Goal: Navigation & Orientation: Find specific page/section

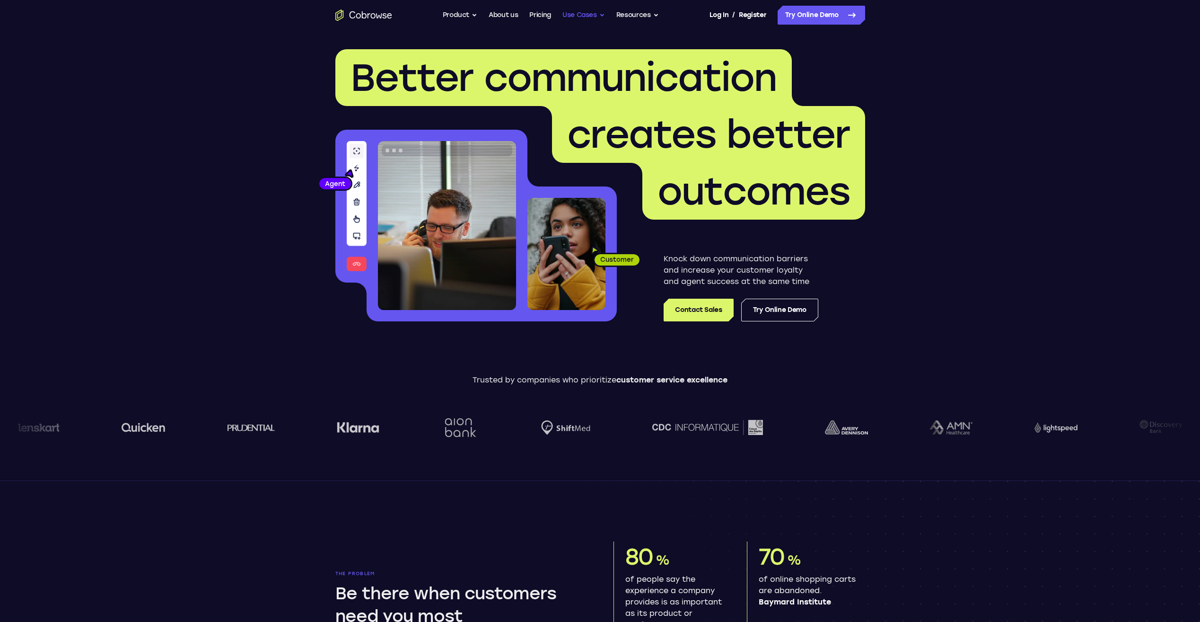
click at [592, 15] on button "Use Cases" at bounding box center [584, 15] width 43 height 19
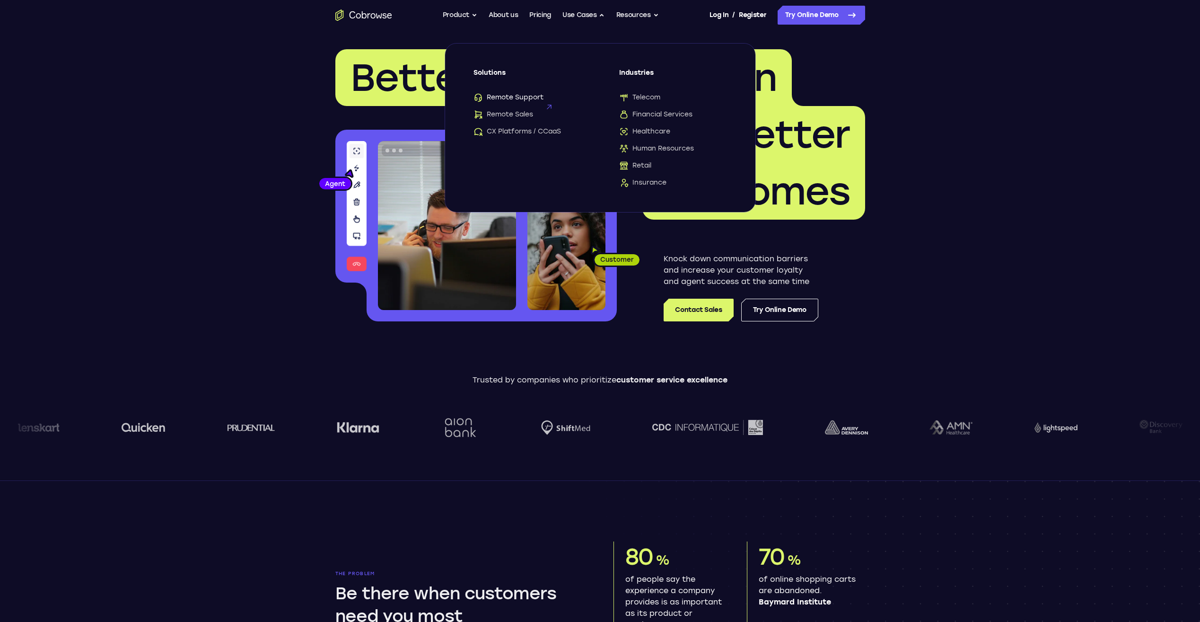
click at [528, 95] on span "Remote Support" at bounding box center [509, 97] width 70 height 9
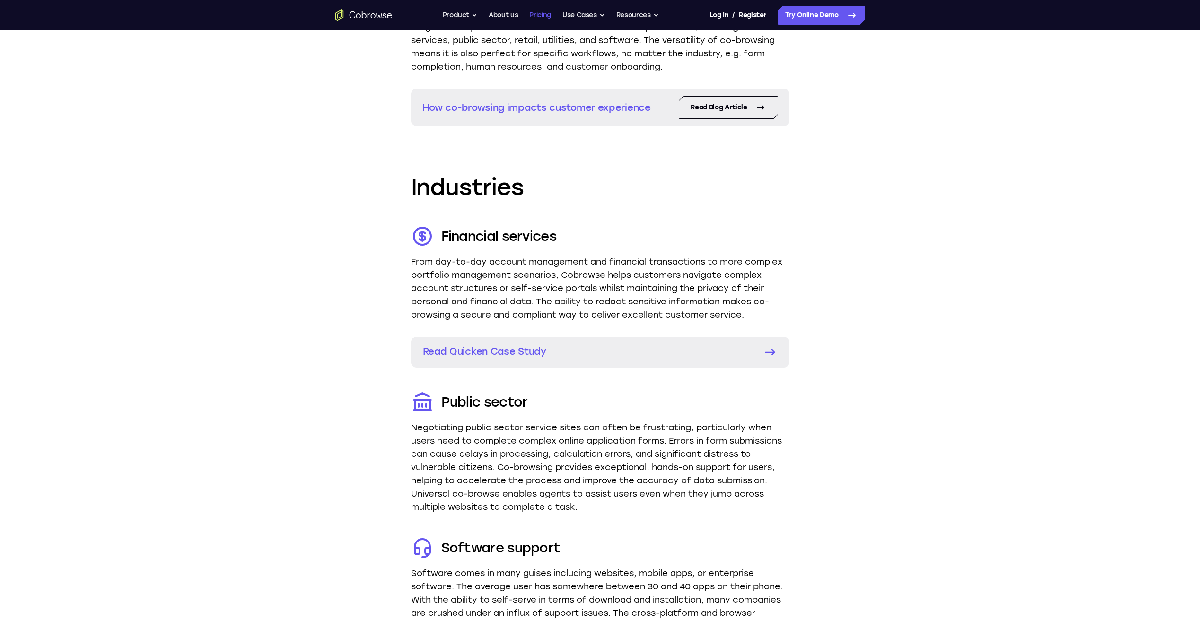
scroll to position [1230, 0]
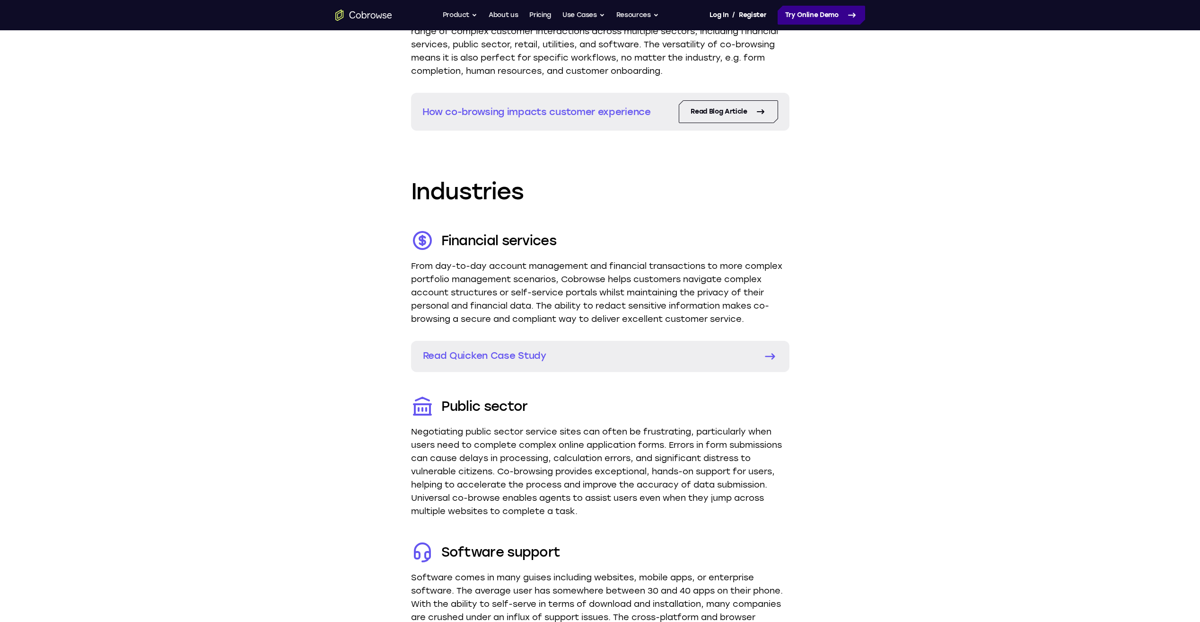
click at [827, 9] on link "Try Online Demo" at bounding box center [822, 15] width 88 height 19
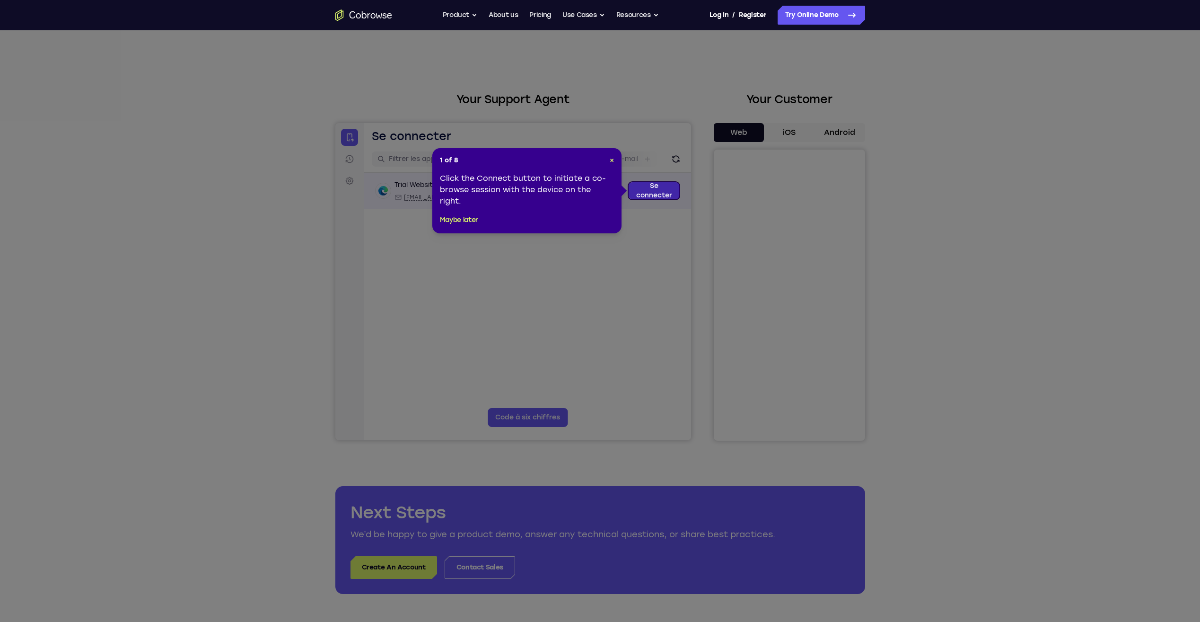
click at [651, 186] on link "Se connecter" at bounding box center [653, 190] width 51 height 17
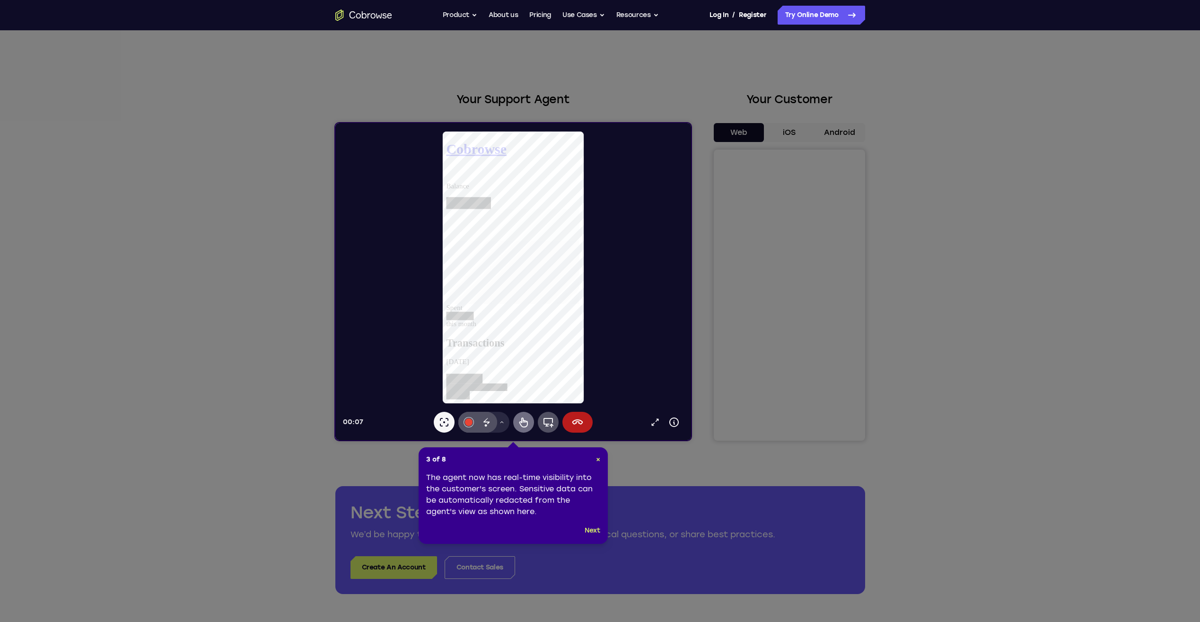
click at [523, 424] on icon at bounding box center [523, 421] width 11 height 11
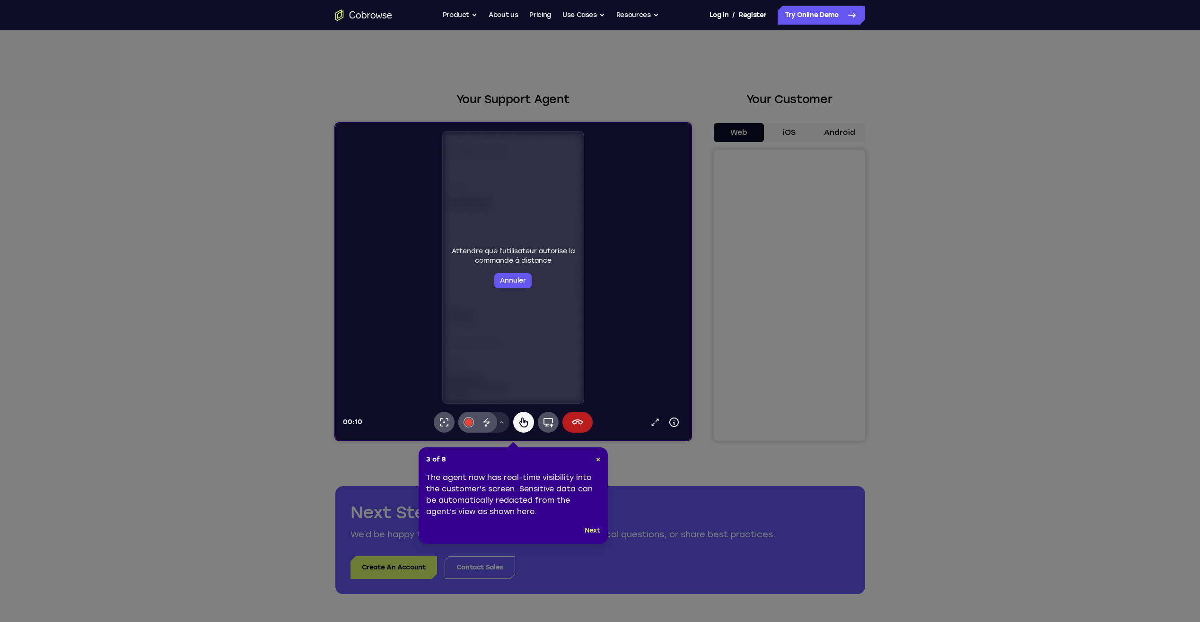
click at [824, 327] on icon at bounding box center [603, 311] width 1207 height 622
click at [820, 326] on icon at bounding box center [603, 311] width 1207 height 622
click at [597, 524] on div "3 of 8 × The agent now has real-time visibility into the customer's screen. Sen…" at bounding box center [513, 495] width 189 height 97
click at [597, 532] on button "Next" at bounding box center [593, 530] width 16 height 11
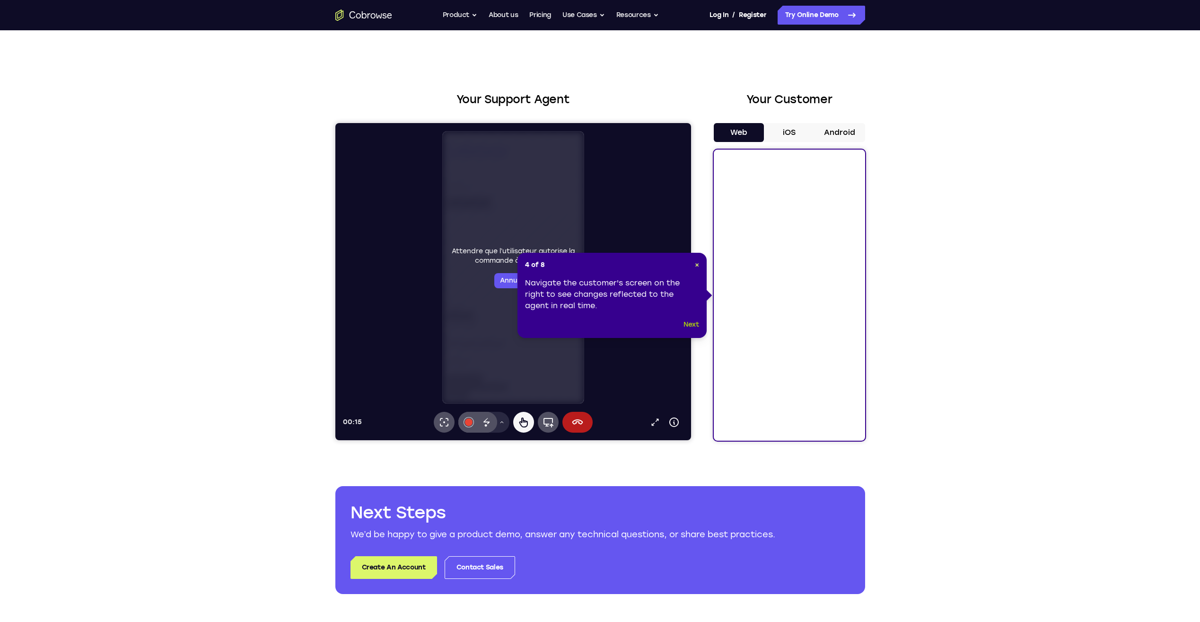
click at [688, 325] on button "Next" at bounding box center [692, 324] width 16 height 11
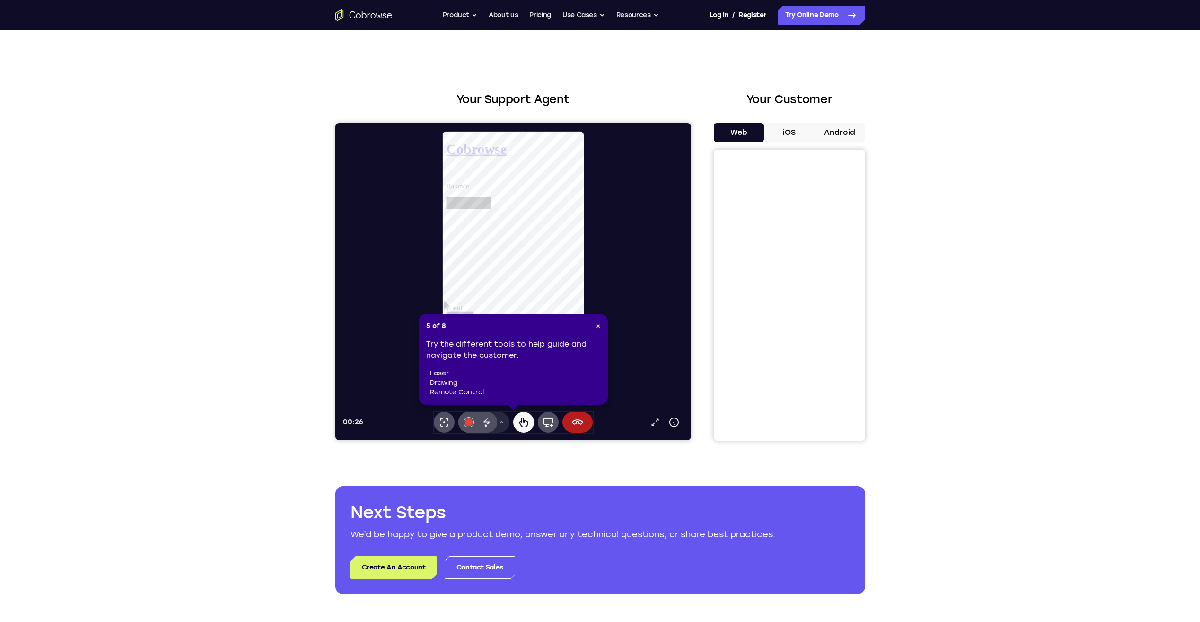
scroll to position [378, 0]
click at [576, 421] on icon at bounding box center [577, 421] width 11 height 5
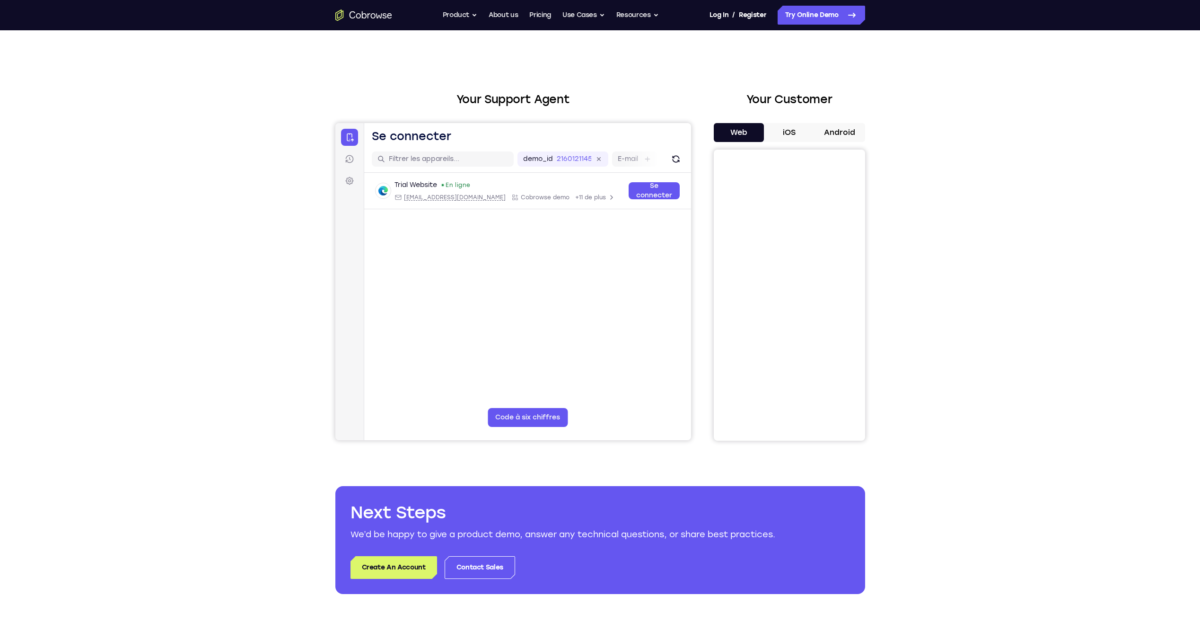
click at [618, 341] on main "demo_id 2160121145 2160121145 E-mail ID d’utilisateur ID d’appareil Nom de l’ap…" at bounding box center [527, 304] width 327 height 317
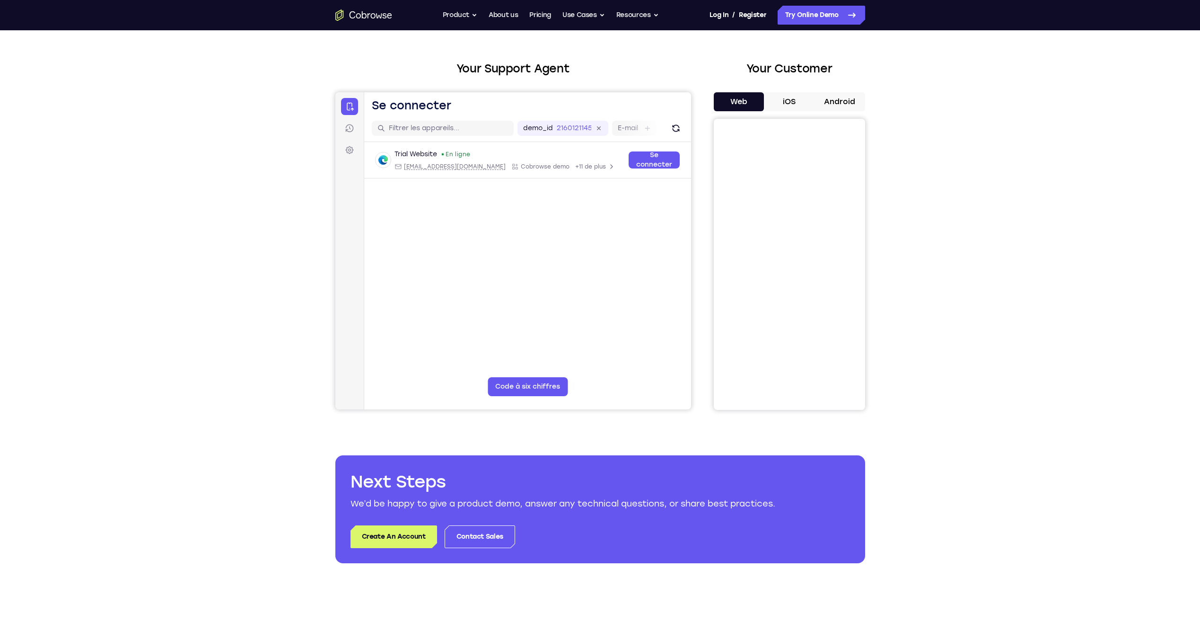
scroll to position [95, 0]
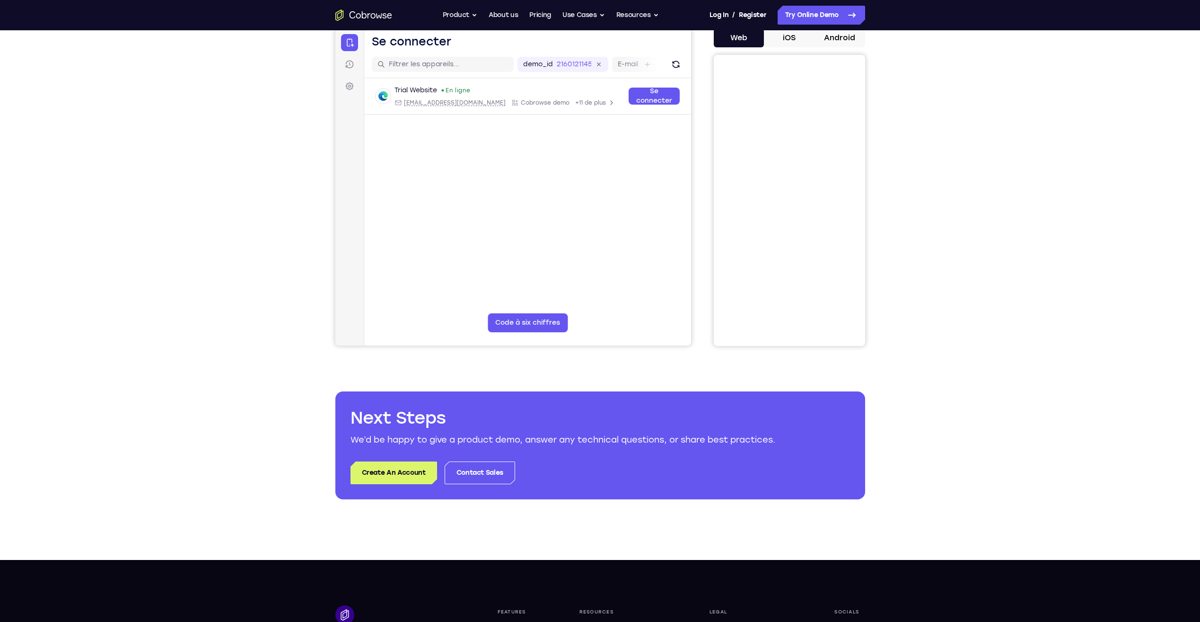
click at [619, 238] on main "demo_id 2160121145 2160121145 E-mail ID d’utilisateur ID d’appareil Nom de l’ap…" at bounding box center [527, 209] width 327 height 317
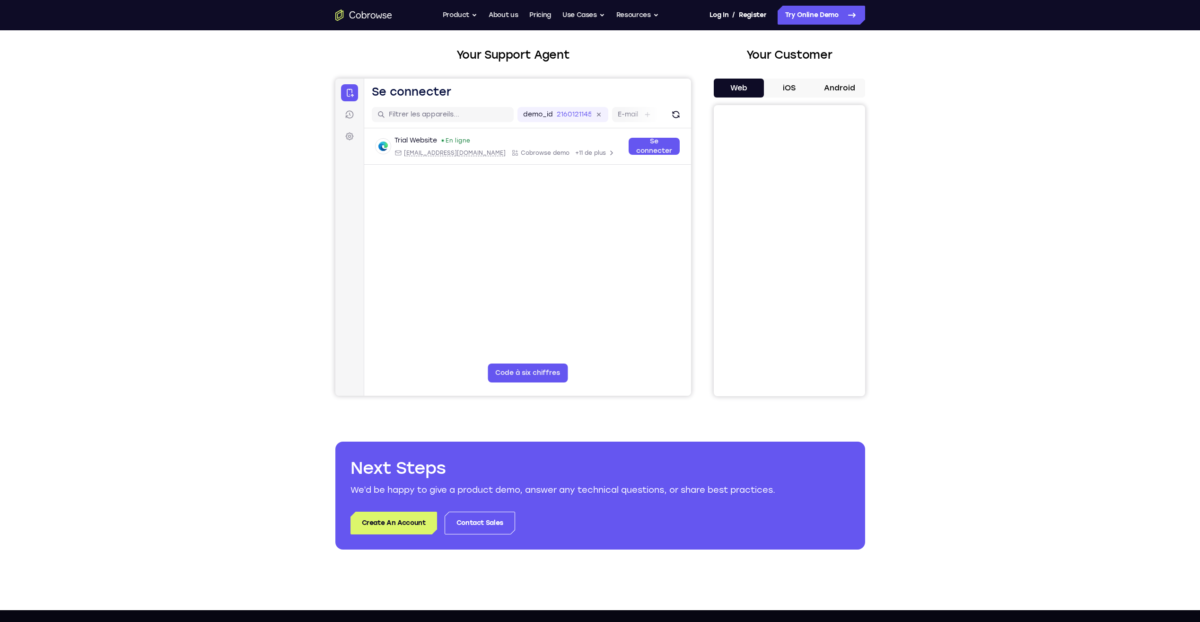
scroll to position [0, 0]
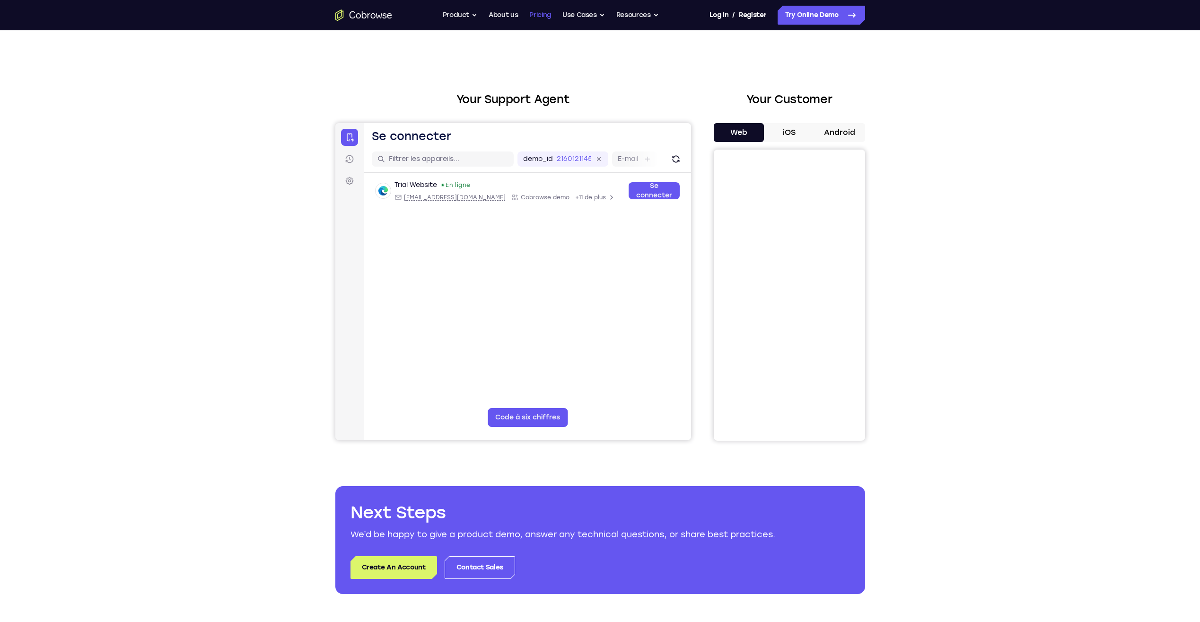
click at [550, 13] on link "Pricing" at bounding box center [540, 15] width 22 height 19
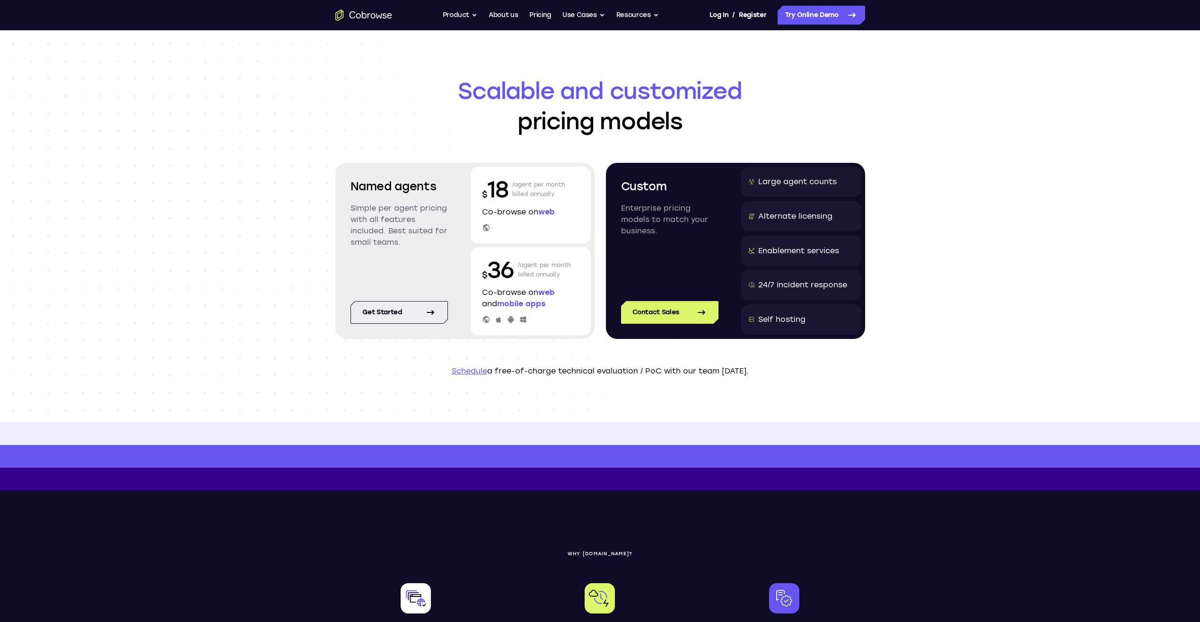
drag, startPoint x: 568, startPoint y: 221, endPoint x: 568, endPoint y: 226, distance: 5.2
click at [568, 226] on div "$ 18 /agent per month billed annually Co-browse on web" at bounding box center [531, 205] width 120 height 77
click at [568, 226] on div at bounding box center [530, 227] width 97 height 9
click at [459, 16] on button "Product" at bounding box center [460, 15] width 35 height 19
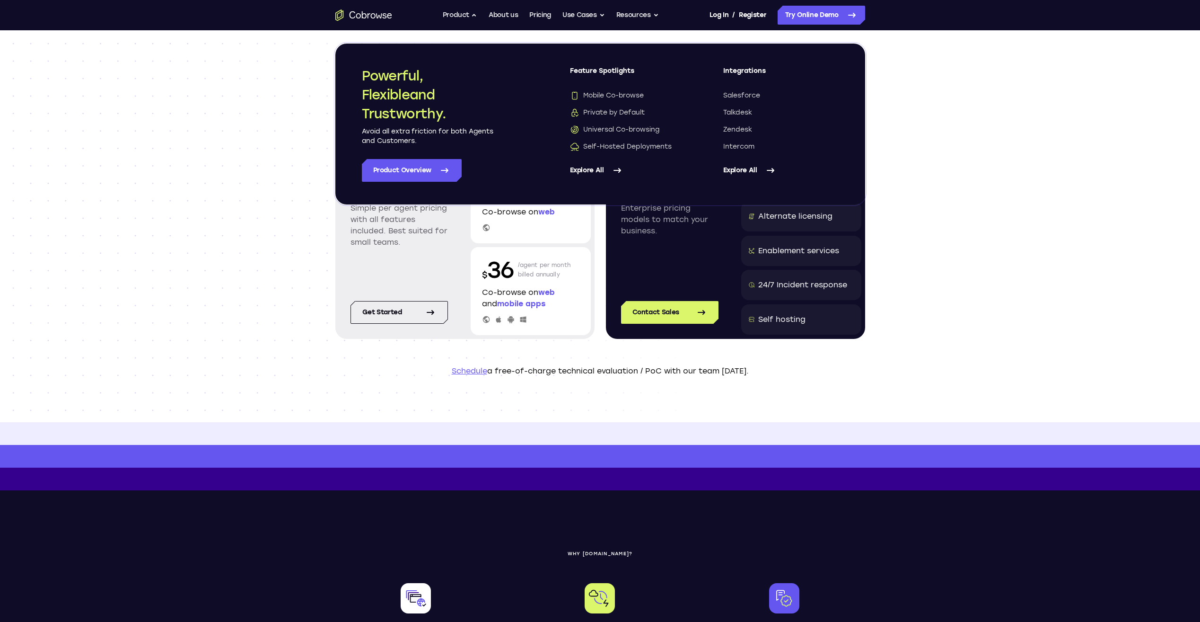
drag, startPoint x: 459, startPoint y: 16, endPoint x: 462, endPoint y: 37, distance: 21.5
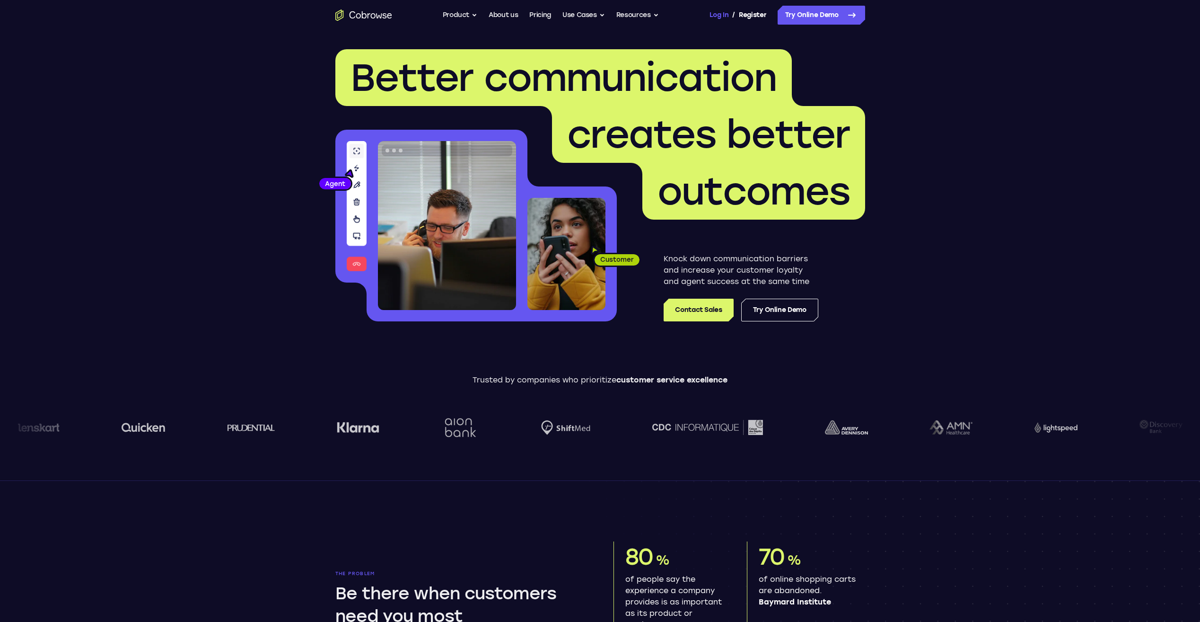
click at [722, 13] on link "Log In" at bounding box center [719, 15] width 19 height 19
click at [750, 14] on link "Dashboard" at bounding box center [748, 15] width 35 height 19
